Goal: Task Accomplishment & Management: Complete application form

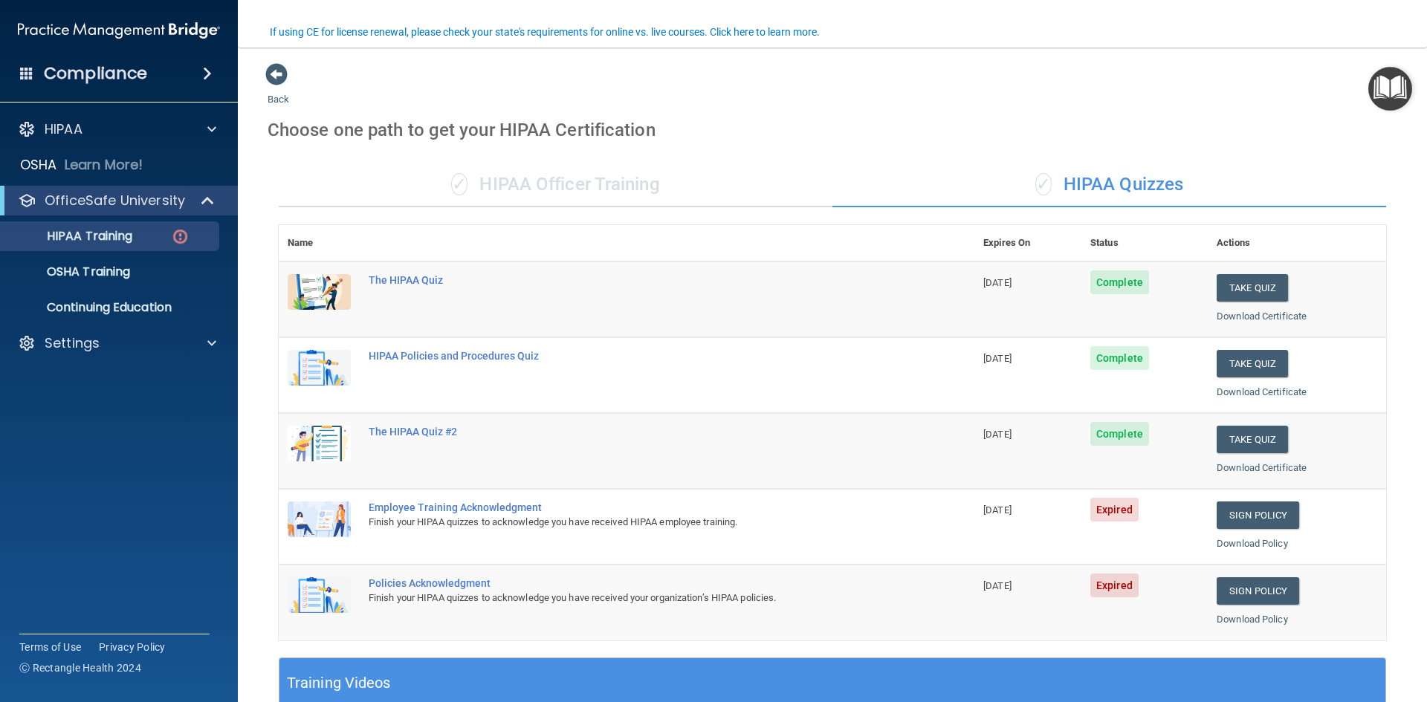
scroll to position [120, 0]
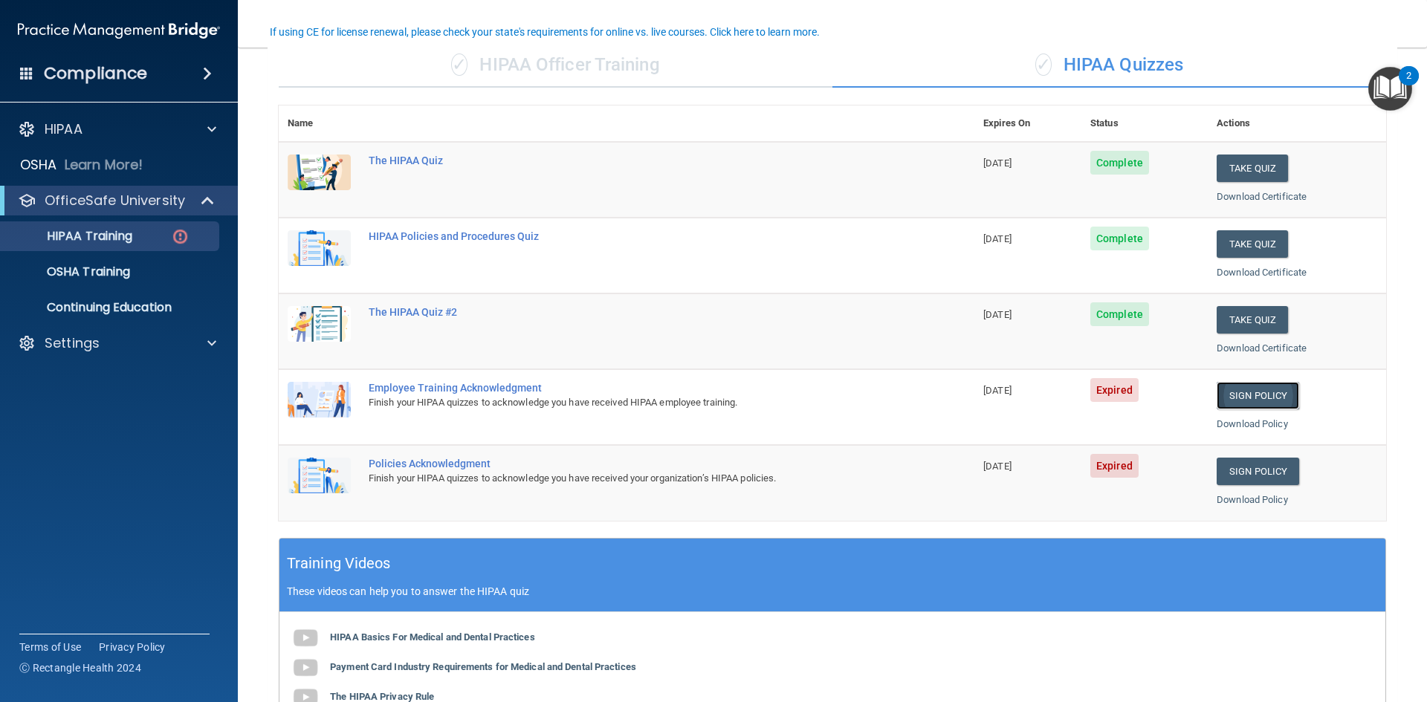
click at [1244, 394] on link "Sign Policy" at bounding box center [1258, 395] width 82 height 27
click at [1243, 390] on link "Sign Policy" at bounding box center [1258, 395] width 82 height 27
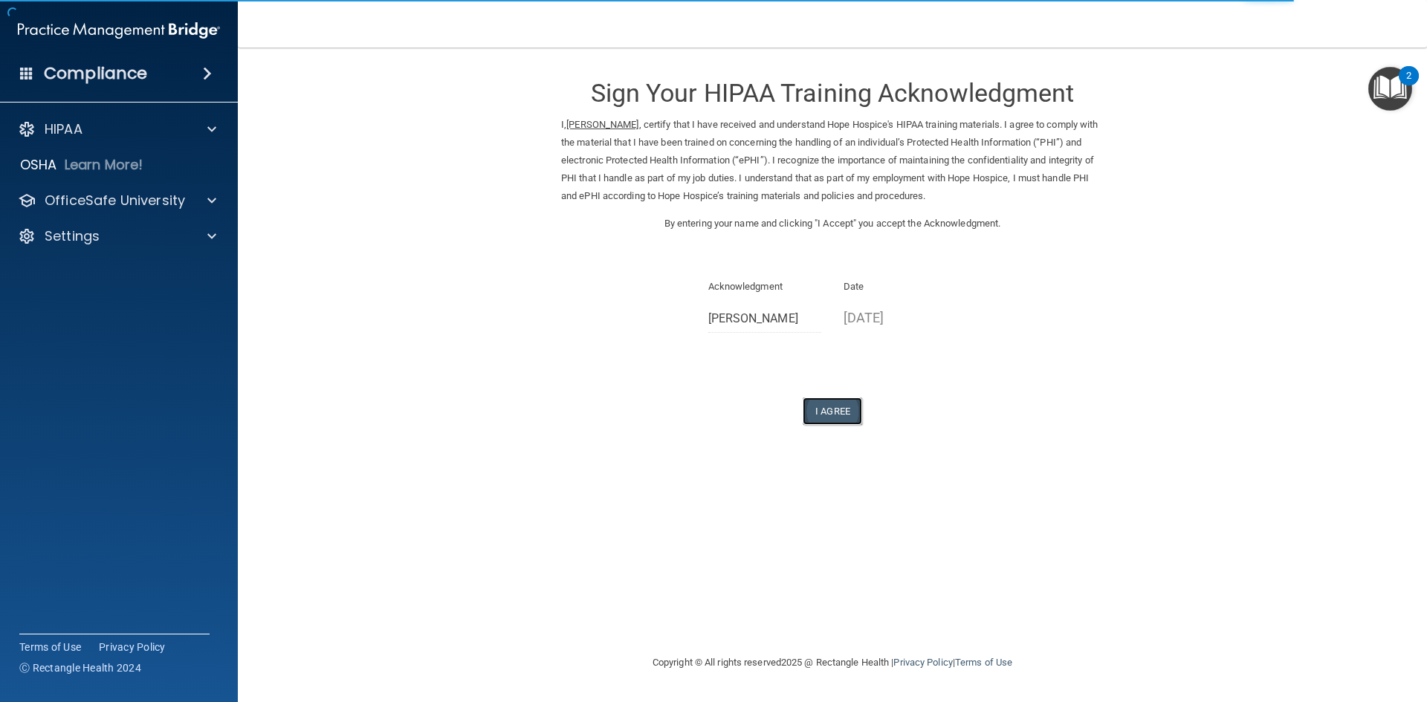
click at [855, 407] on button "I Agree" at bounding box center [832, 411] width 59 height 27
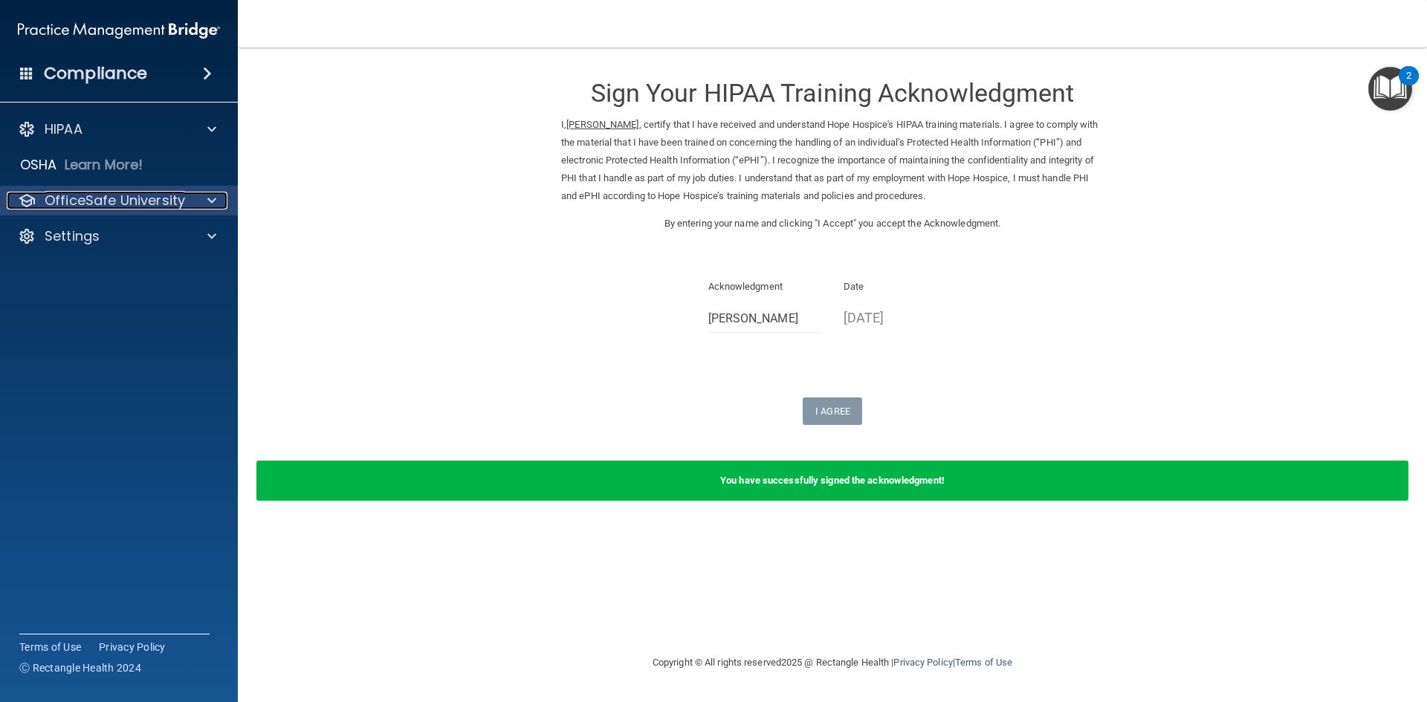
click at [130, 195] on p "OfficeSafe University" at bounding box center [115, 201] width 140 height 18
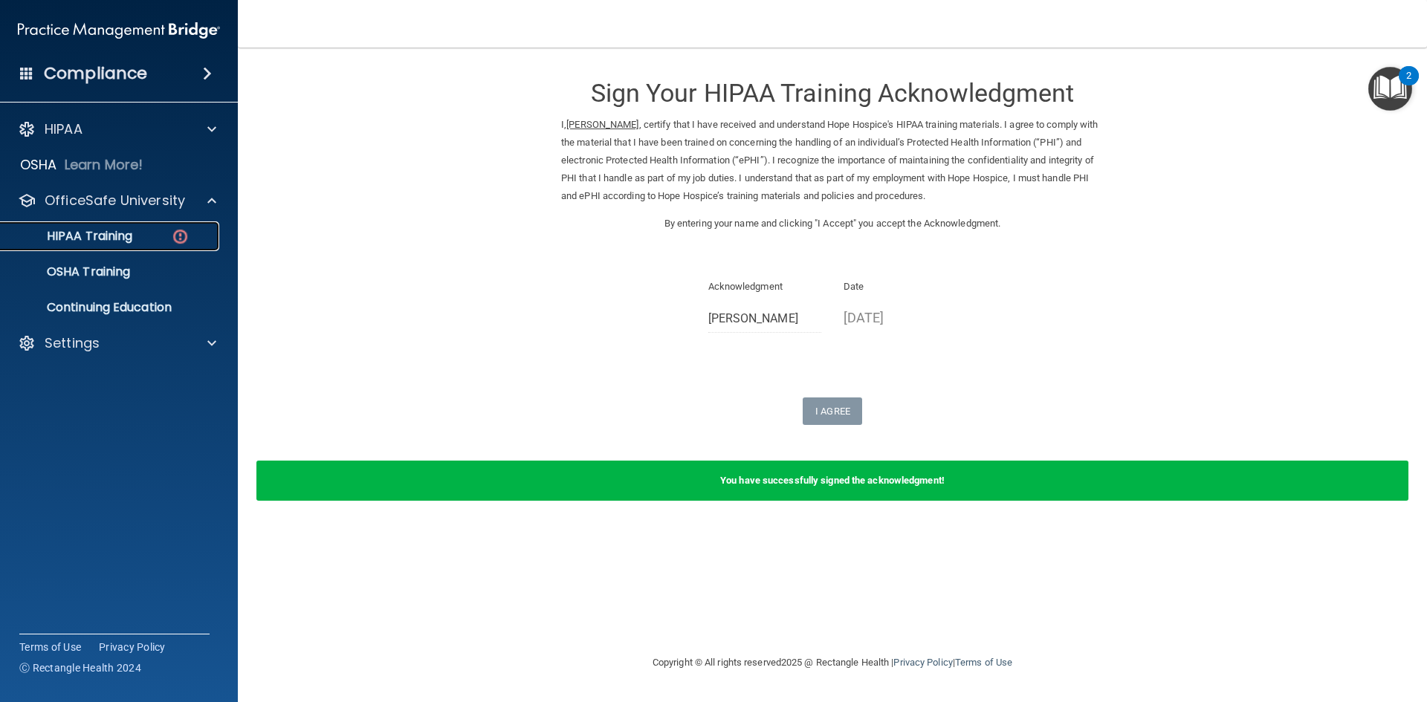
click at [149, 227] on link "HIPAA Training" at bounding box center [102, 236] width 234 height 30
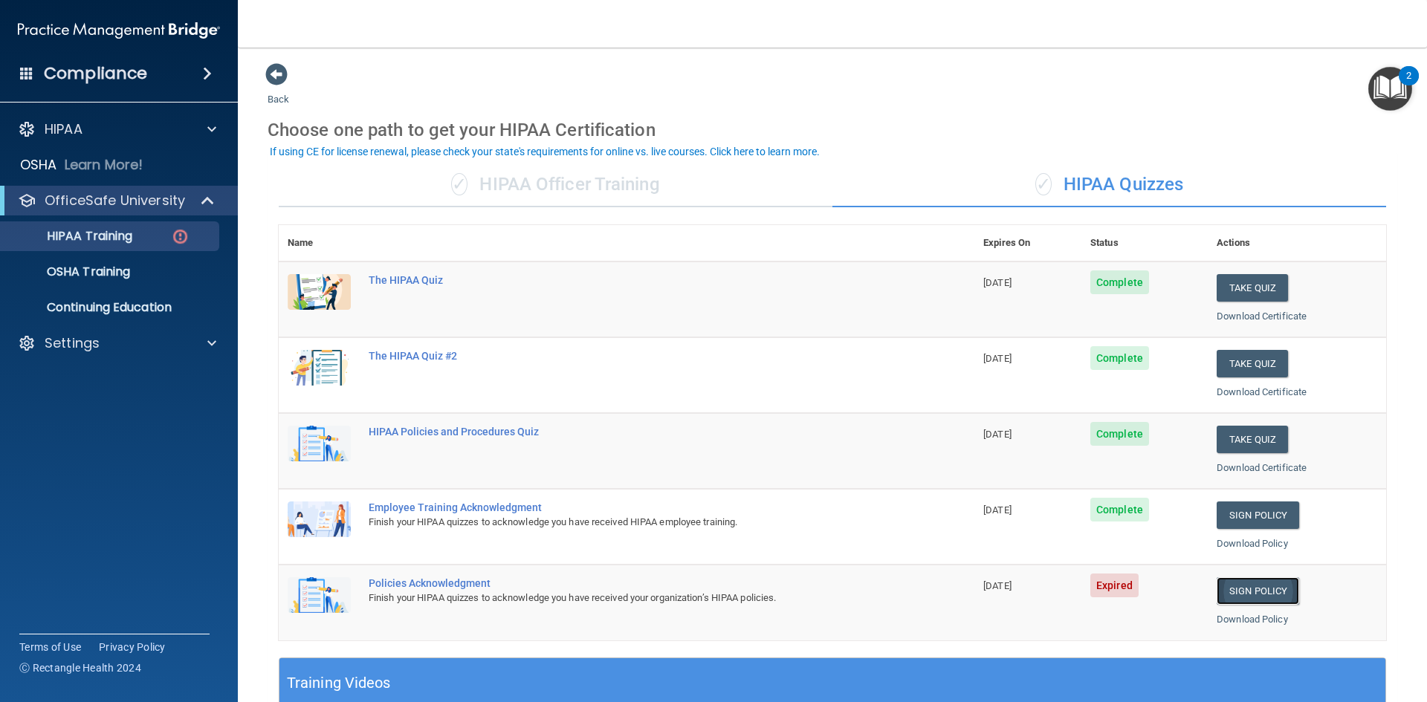
click at [1239, 589] on link "Sign Policy" at bounding box center [1258, 590] width 82 height 27
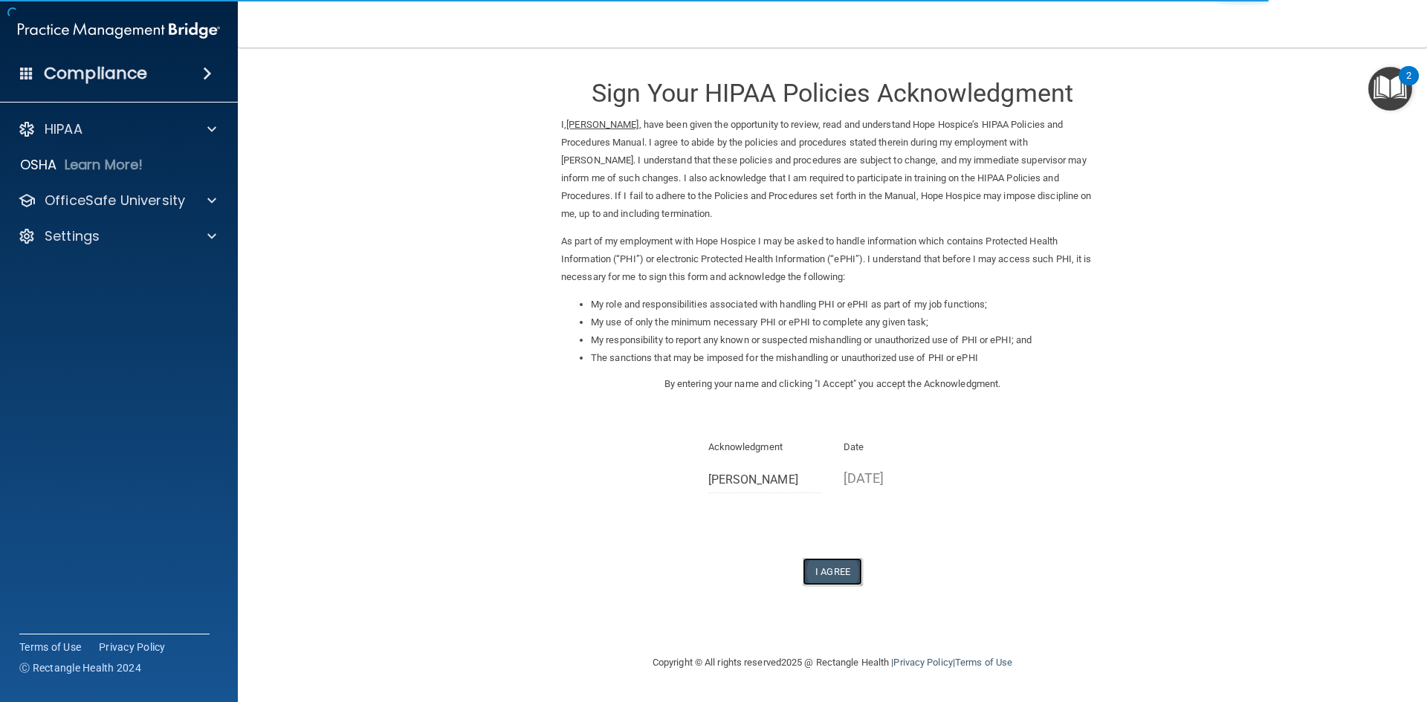
click at [833, 570] on button "I Agree" at bounding box center [832, 571] width 59 height 27
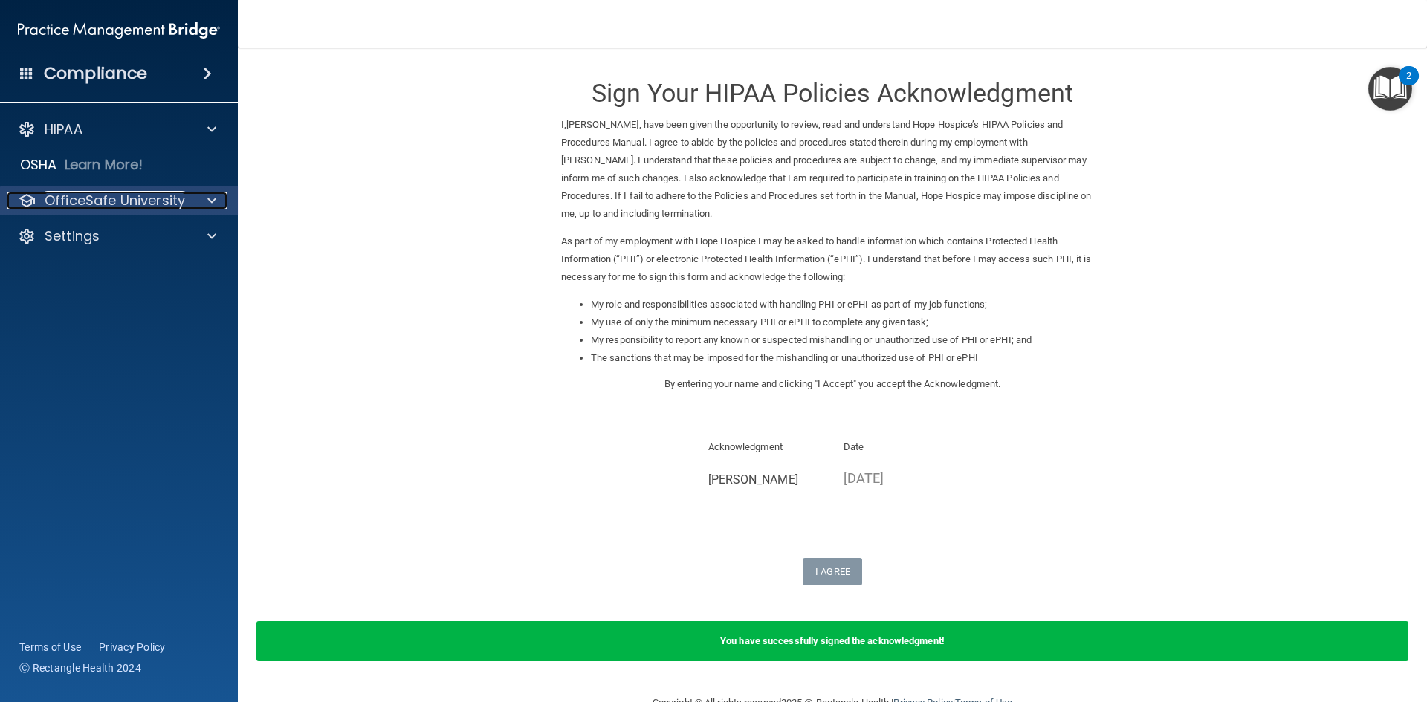
click at [128, 201] on p "OfficeSafe University" at bounding box center [115, 201] width 140 height 18
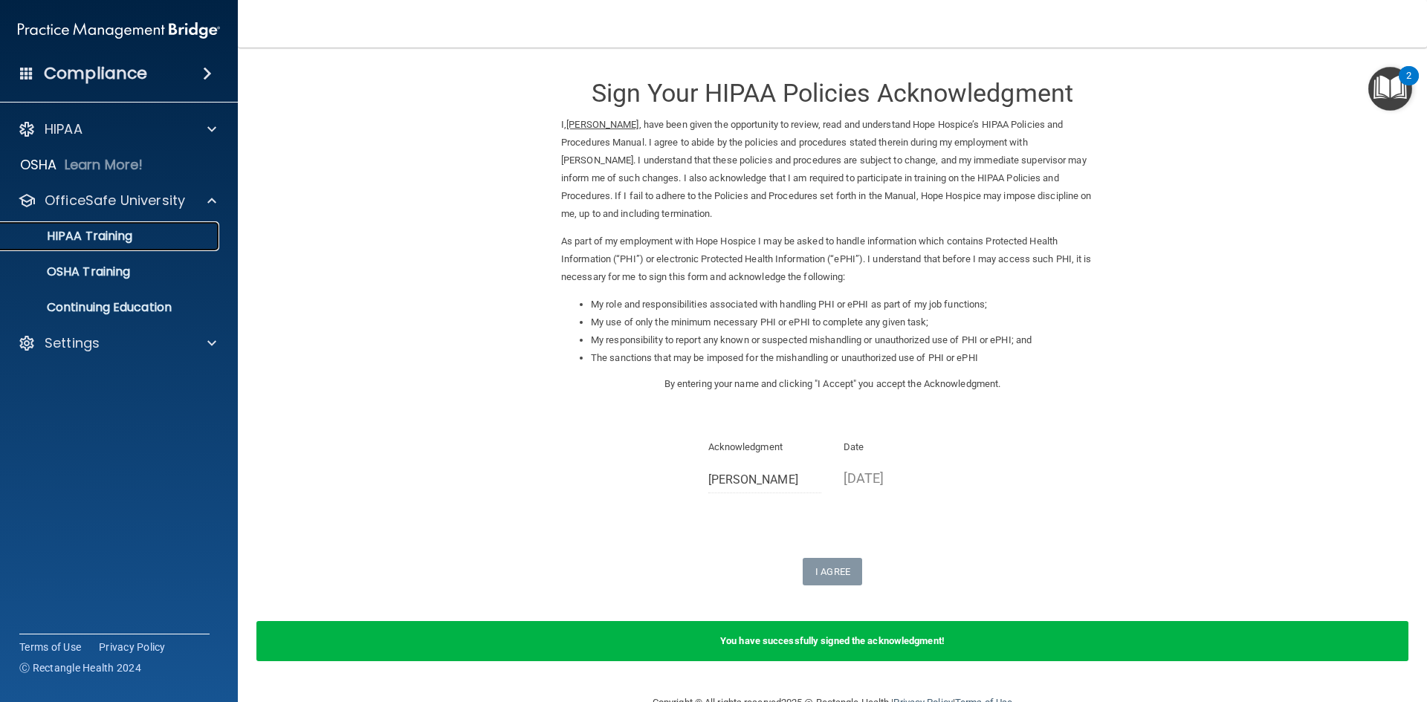
click at [122, 236] on p "HIPAA Training" at bounding box center [71, 236] width 123 height 15
